Goal: Check status: Check status

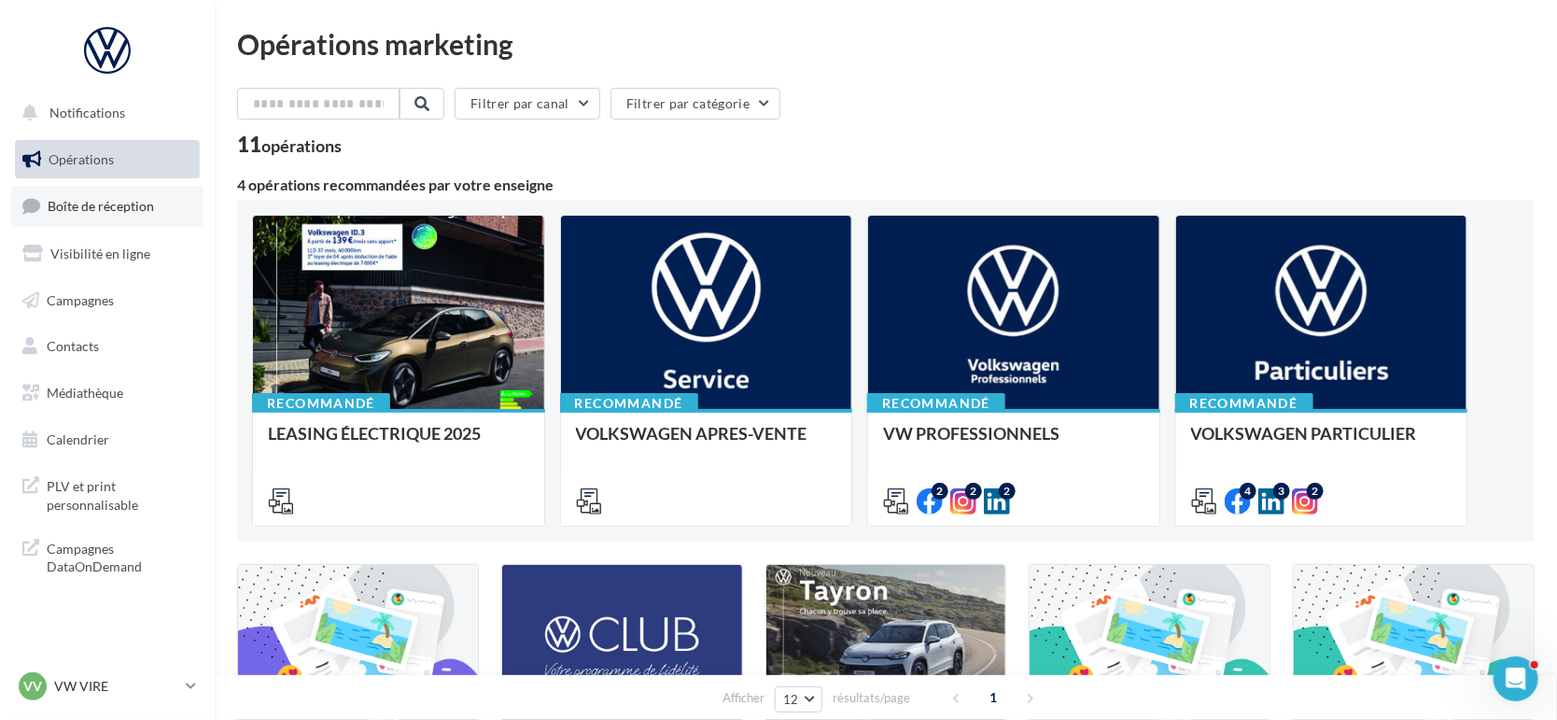
click at [95, 202] on span "Boîte de réception" at bounding box center [101, 206] width 106 height 16
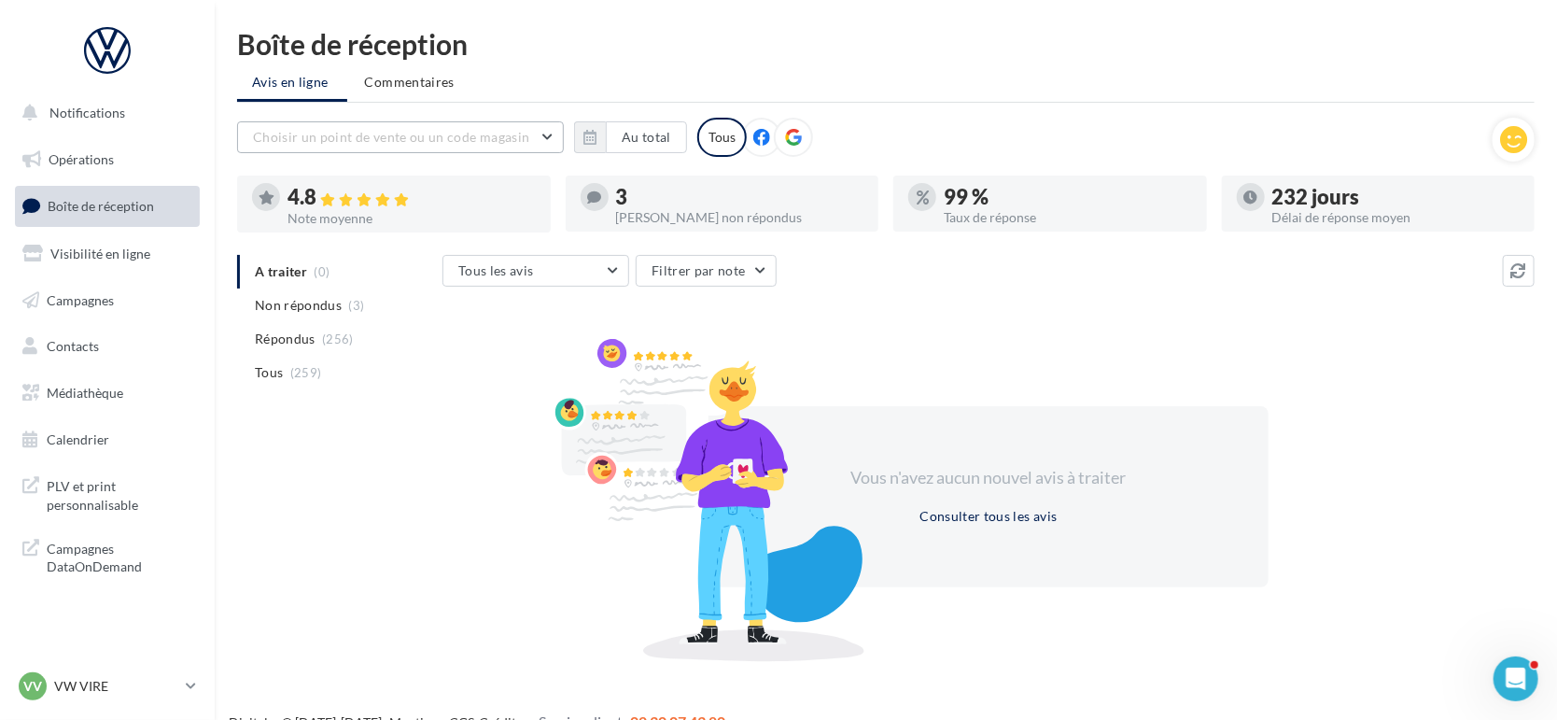
click at [383, 125] on button "Choisir un point de vente ou un code magasin" at bounding box center [400, 137] width 327 height 32
click at [381, 204] on button "1005030 - Volkswagen Vire - Lemauviel Automobiles" at bounding box center [400, 194] width 327 height 67
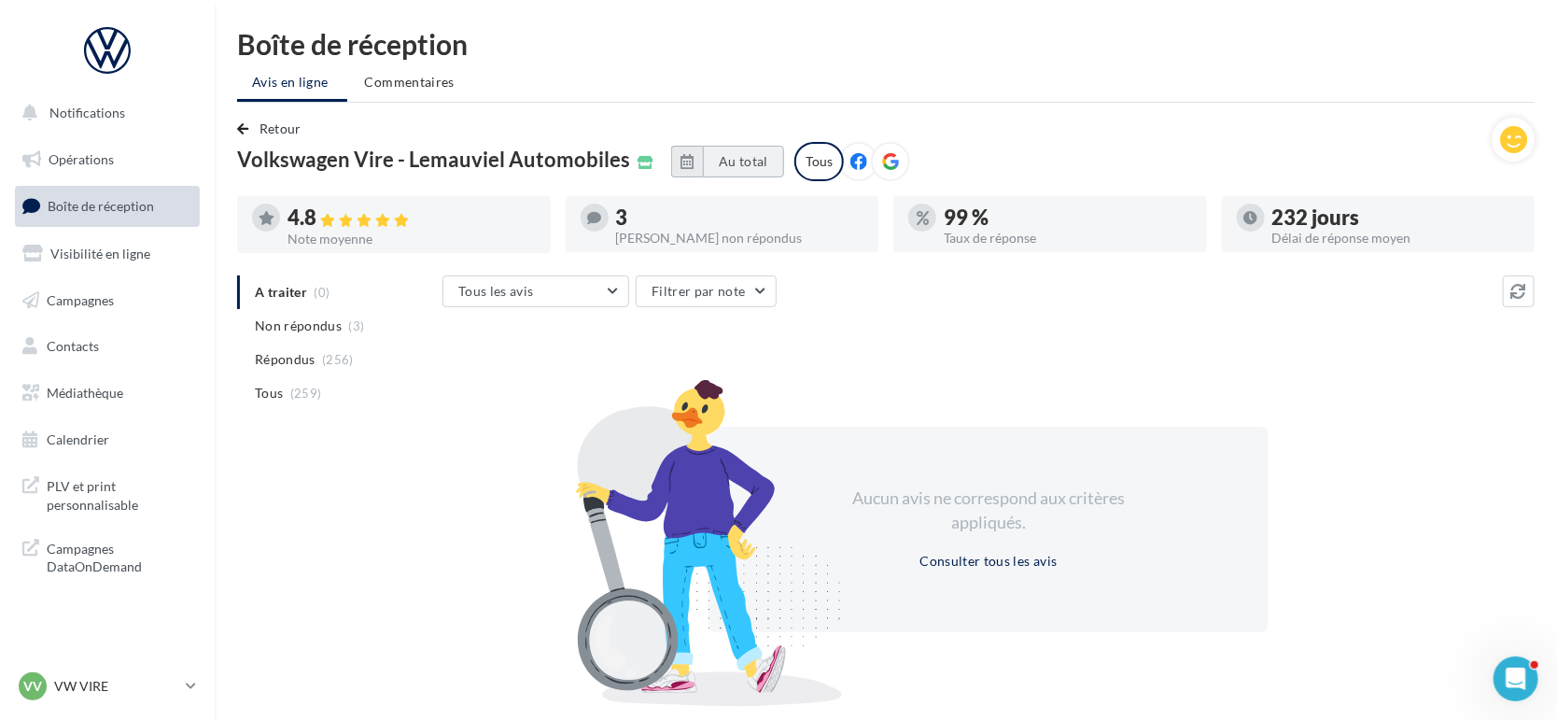
click at [760, 164] on button "Au total" at bounding box center [743, 162] width 81 height 32
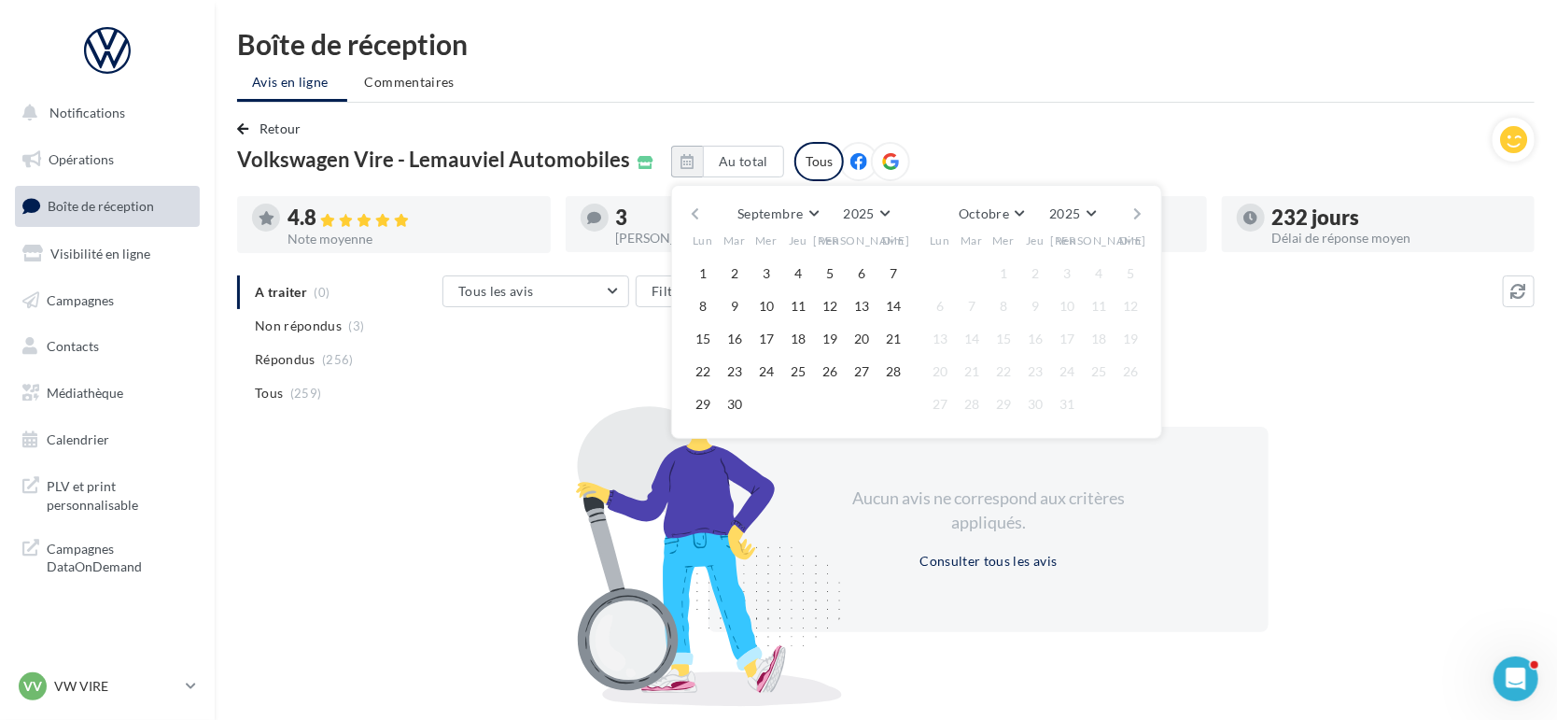
click at [702, 211] on button "button" at bounding box center [695, 214] width 16 height 26
click at [744, 273] on button "1" at bounding box center [735, 274] width 28 height 28
click at [1016, 219] on button "Août" at bounding box center [990, 214] width 60 height 26
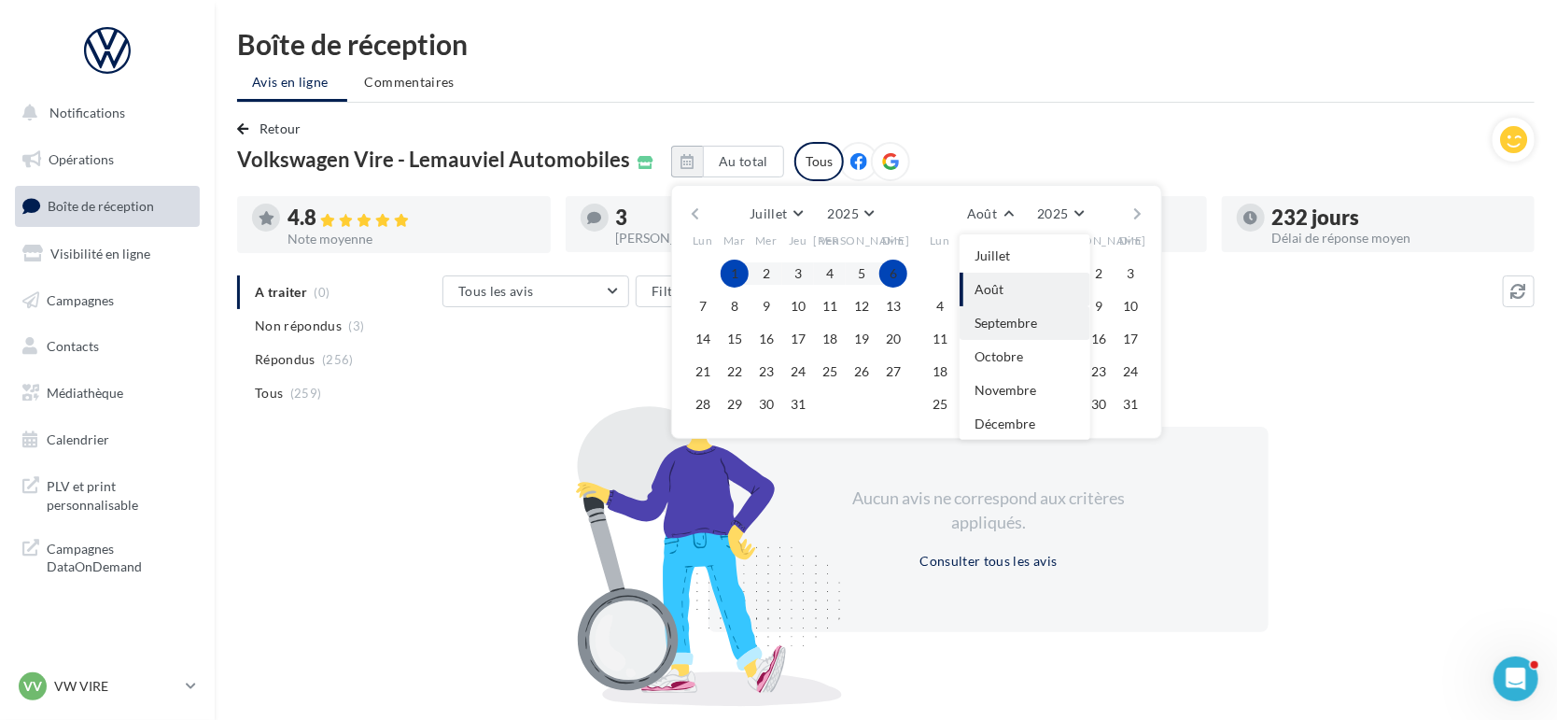
click at [1007, 323] on span "Septembre" at bounding box center [1006, 323] width 63 height 16
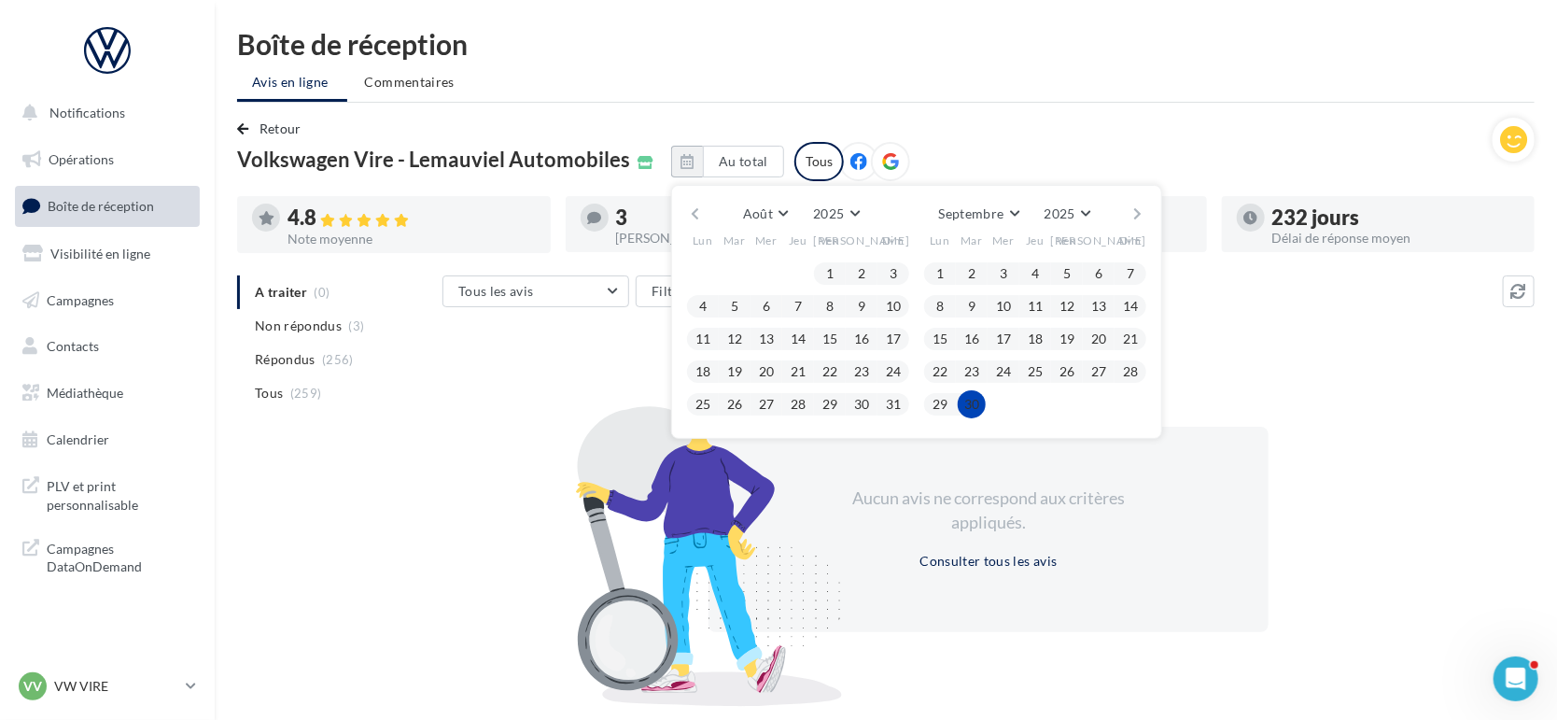
click at [985, 404] on button "30" at bounding box center [972, 404] width 28 height 28
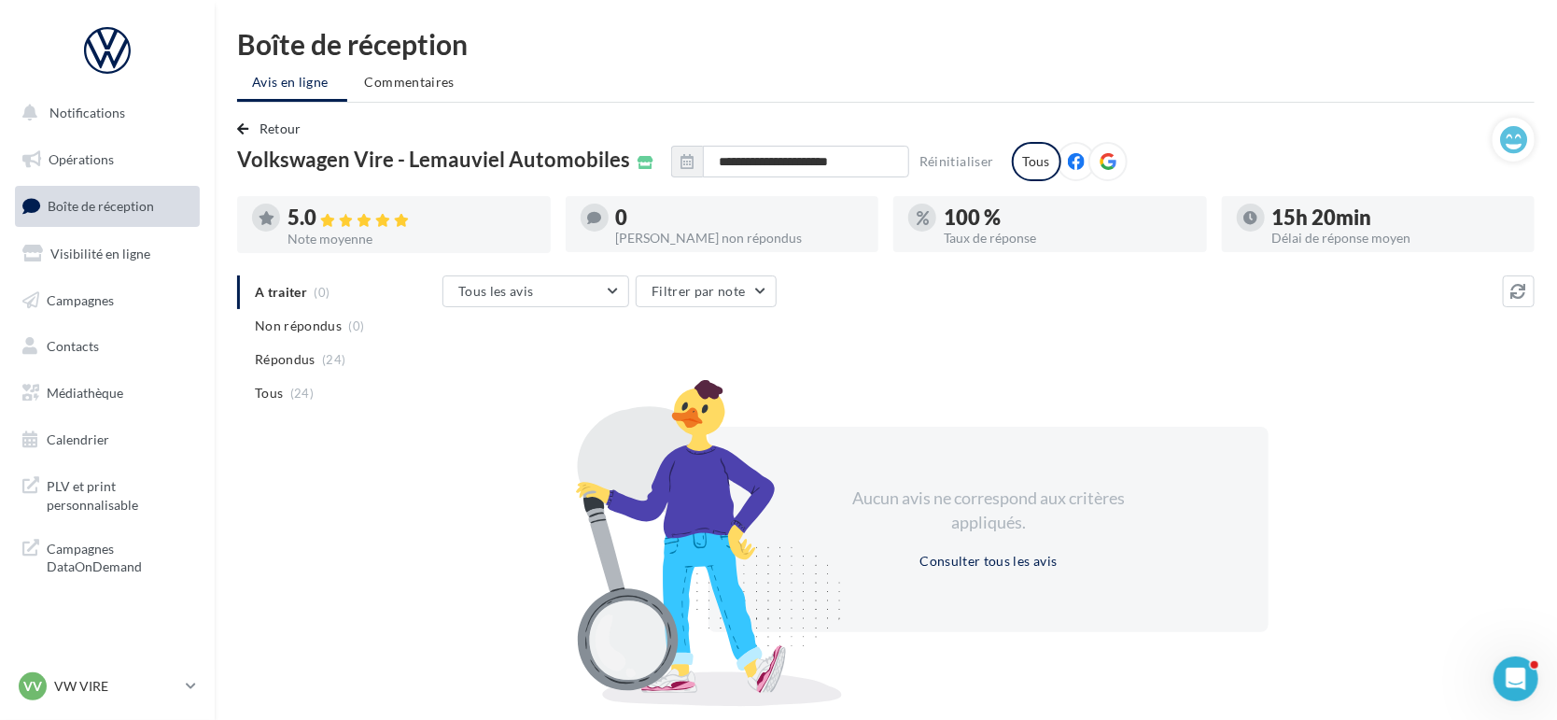
click at [1112, 153] on icon at bounding box center [1108, 161] width 17 height 17
click at [55, 685] on p "VW VIRE" at bounding box center [116, 686] width 124 height 19
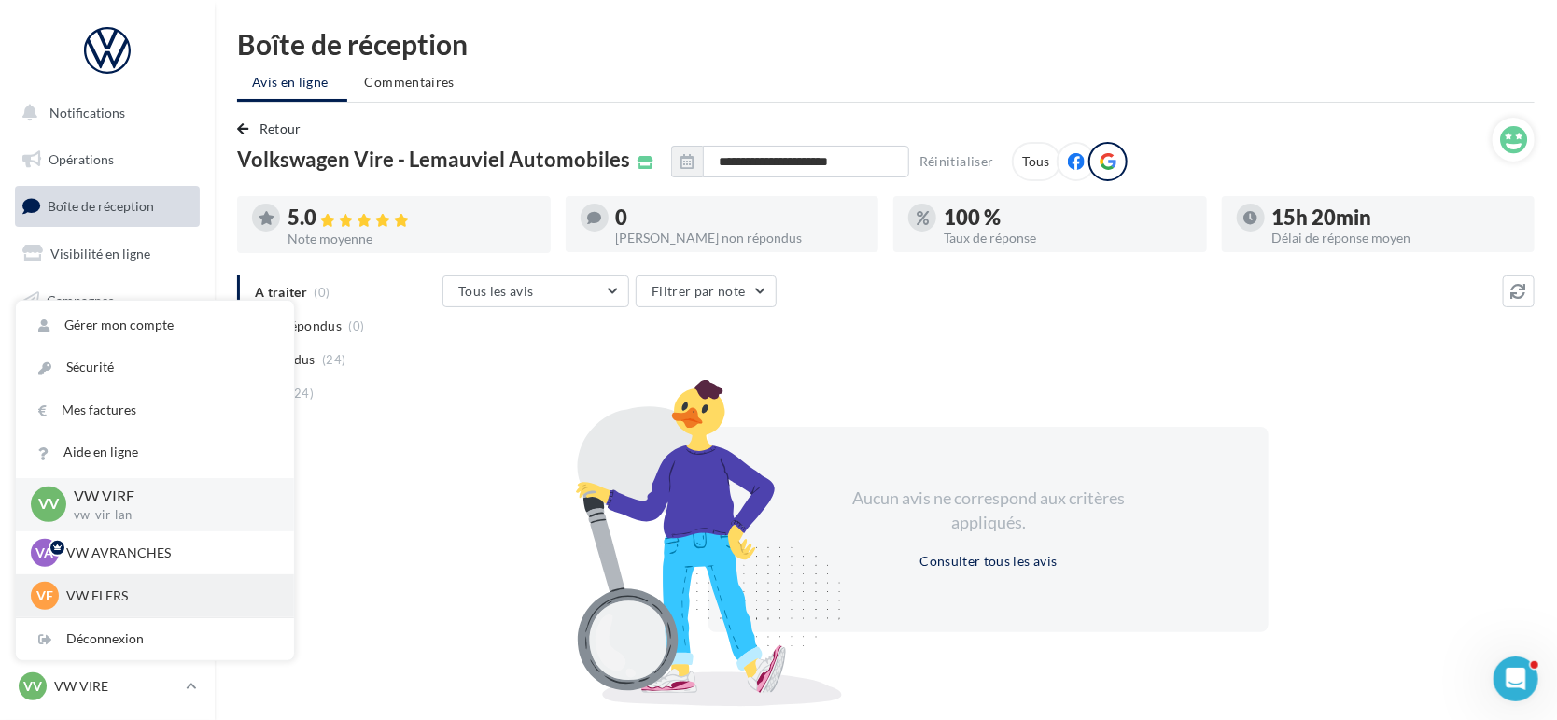
click at [82, 587] on p "VW FLERS" at bounding box center [168, 595] width 205 height 19
